Goal: Task Accomplishment & Management: Use online tool/utility

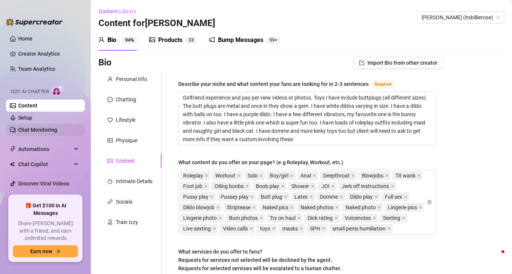
click at [54, 129] on link "Chat Monitoring" at bounding box center [37, 130] width 39 height 6
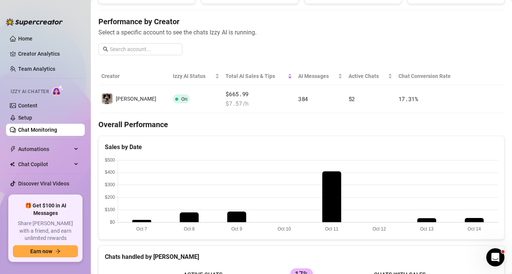
scroll to position [20, 0]
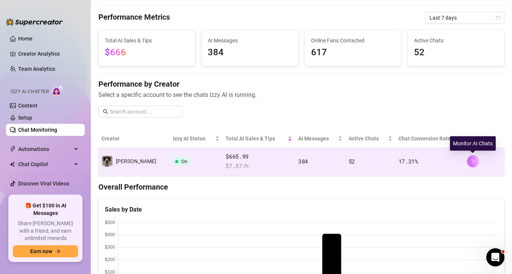
click at [477, 163] on button "button" at bounding box center [473, 161] width 12 height 12
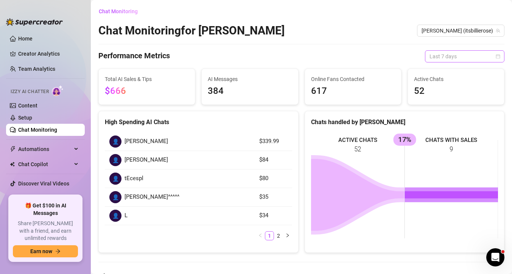
click at [464, 56] on span "Last 7 days" at bounding box center [465, 56] width 70 height 11
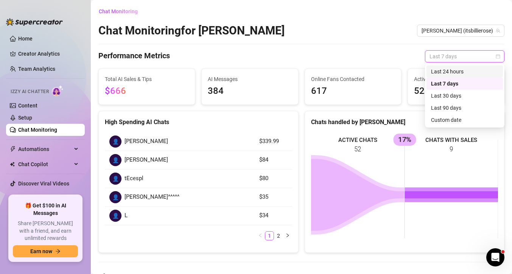
click at [448, 69] on div "Last 24 hours" at bounding box center [464, 71] width 67 height 8
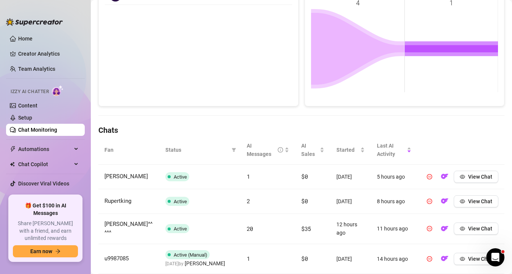
scroll to position [201, 0]
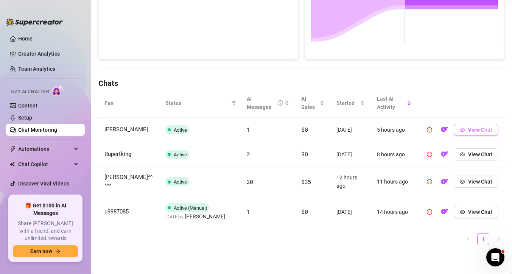
click at [483, 127] on span "View Chat" at bounding box center [480, 130] width 24 height 6
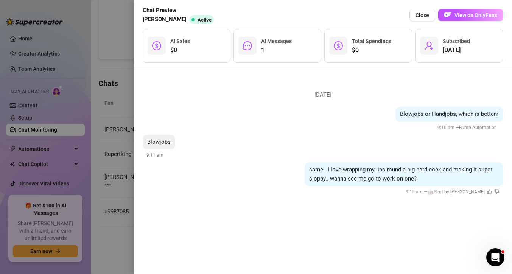
click at [107, 87] on div at bounding box center [256, 137] width 512 height 274
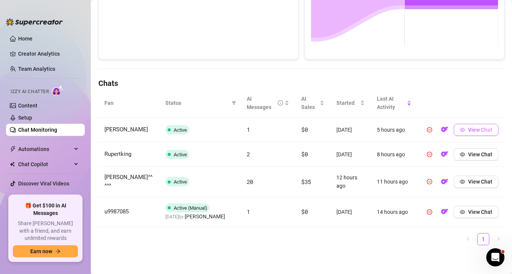
click at [488, 127] on span "View Chat" at bounding box center [480, 130] width 24 height 6
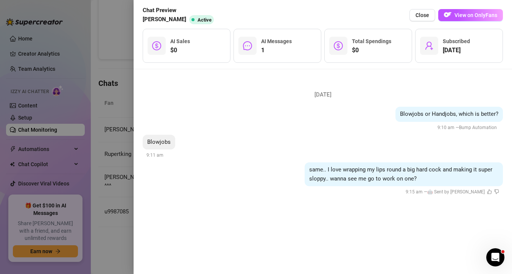
click at [106, 105] on div at bounding box center [256, 137] width 512 height 274
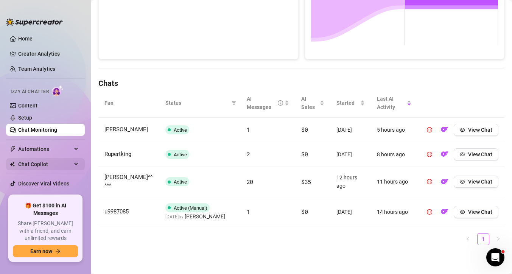
click at [56, 162] on span "Chat Copilot" at bounding box center [45, 164] width 54 height 12
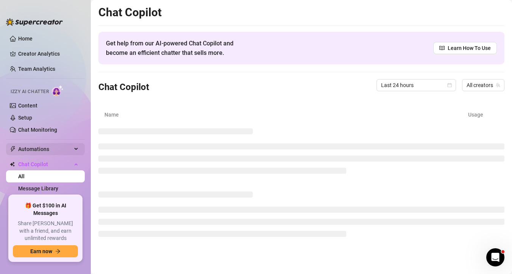
click at [65, 148] on span "Automations" at bounding box center [45, 149] width 54 height 12
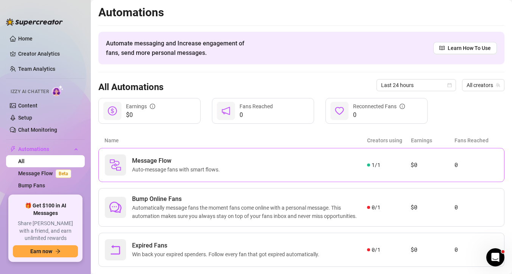
click at [331, 156] on div "Message Flow Auto-message fans with smart flows." at bounding box center [236, 164] width 262 height 21
